Goal: Find specific page/section: Find specific page/section

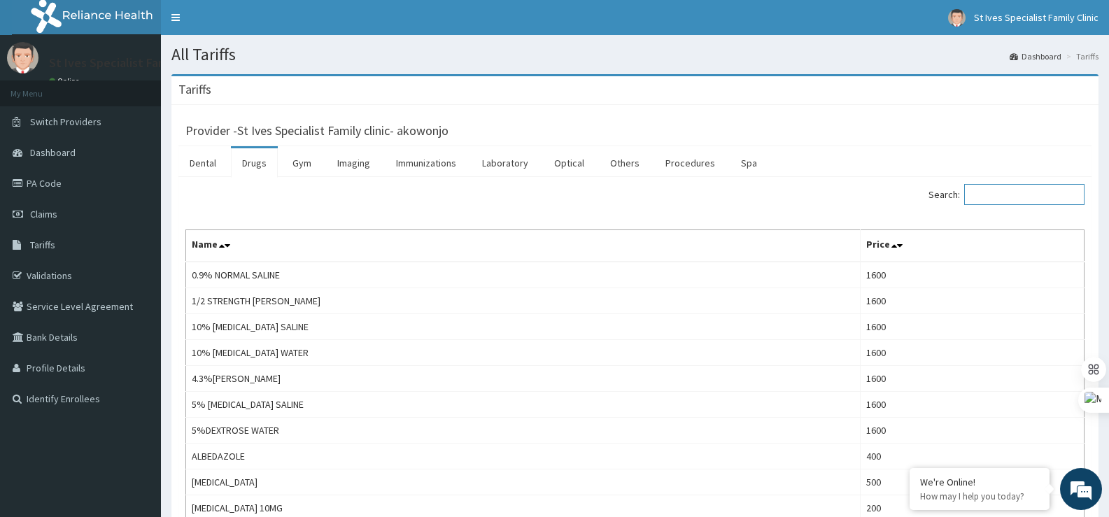
click at [1011, 187] on input "Search:" at bounding box center [1024, 194] width 120 height 21
click at [1012, 185] on input "Search:" at bounding box center [1024, 194] width 120 height 21
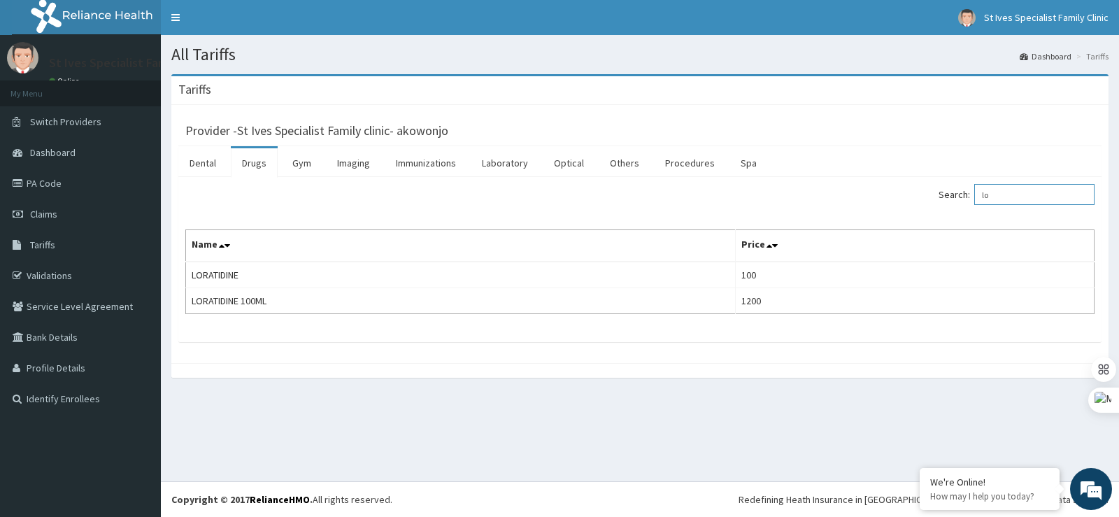
type input "l"
type input "ibupr"
